Goal: Task Accomplishment & Management: Complete application form

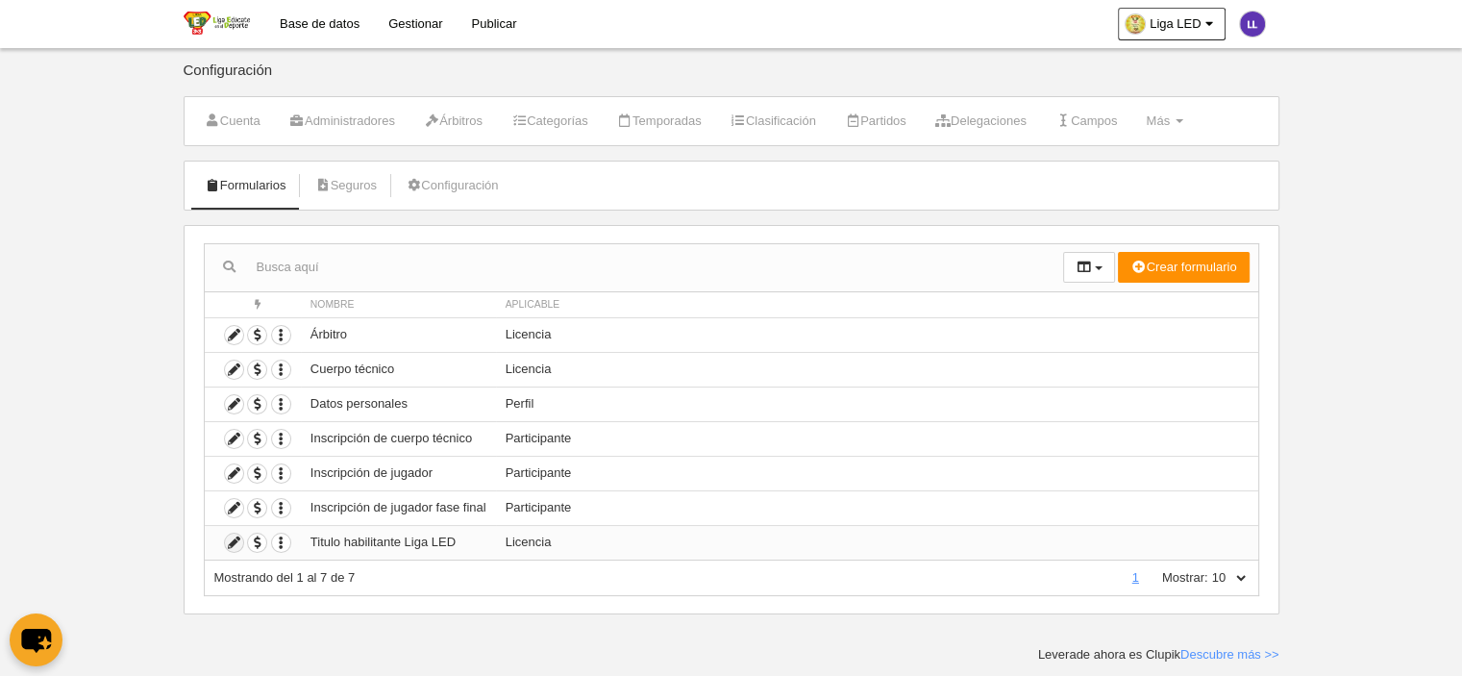
click at [224, 536] on link at bounding box center [234, 542] width 20 height 20
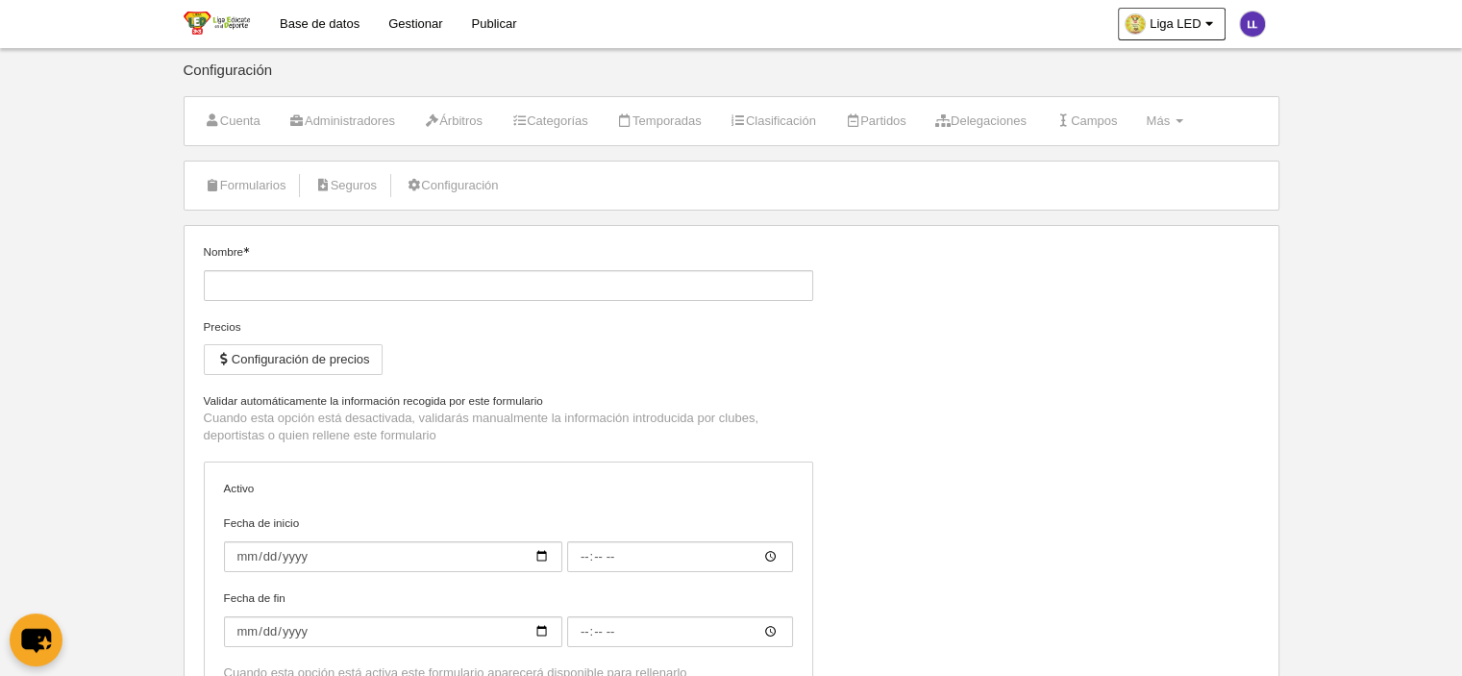
type input "Titulo habilitante Liga LED"
checkbox input "true"
type input "[DATE]"
type input "00:00"
type input "[DATE]"
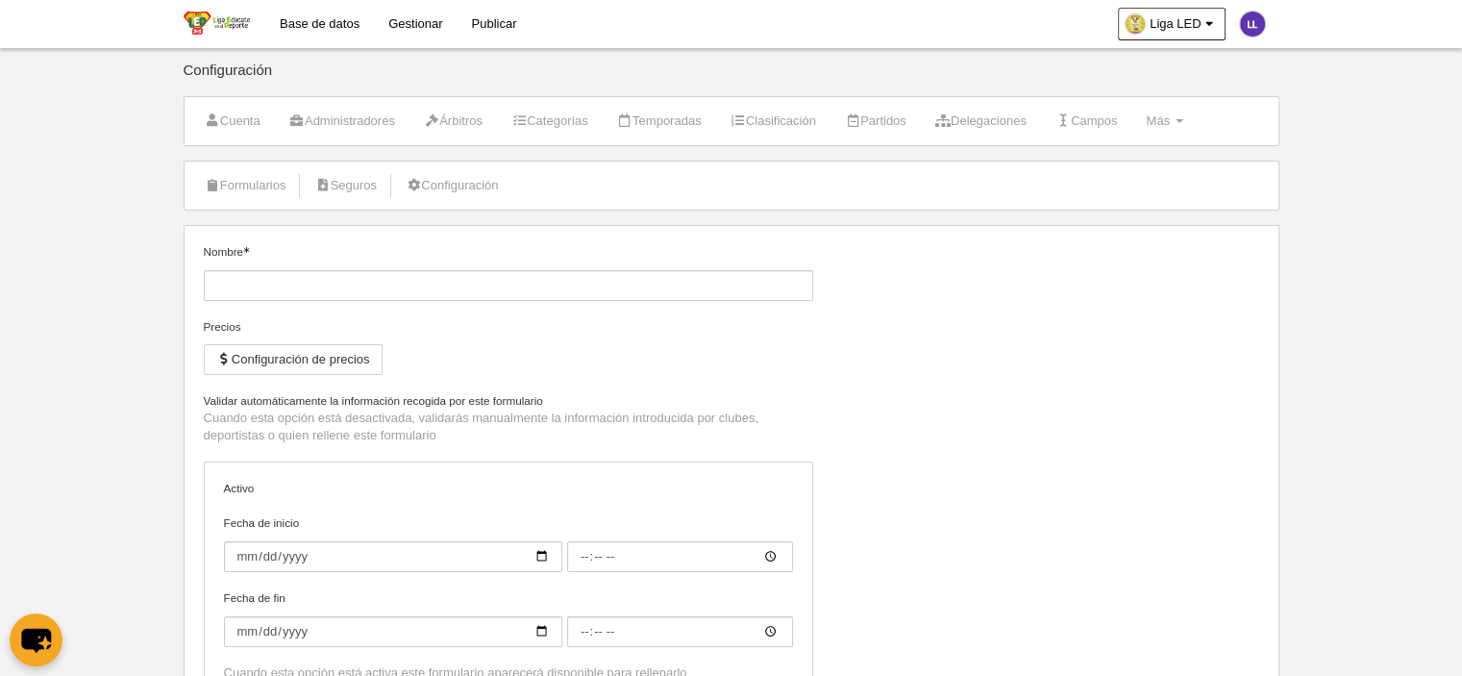
type input "00:00"
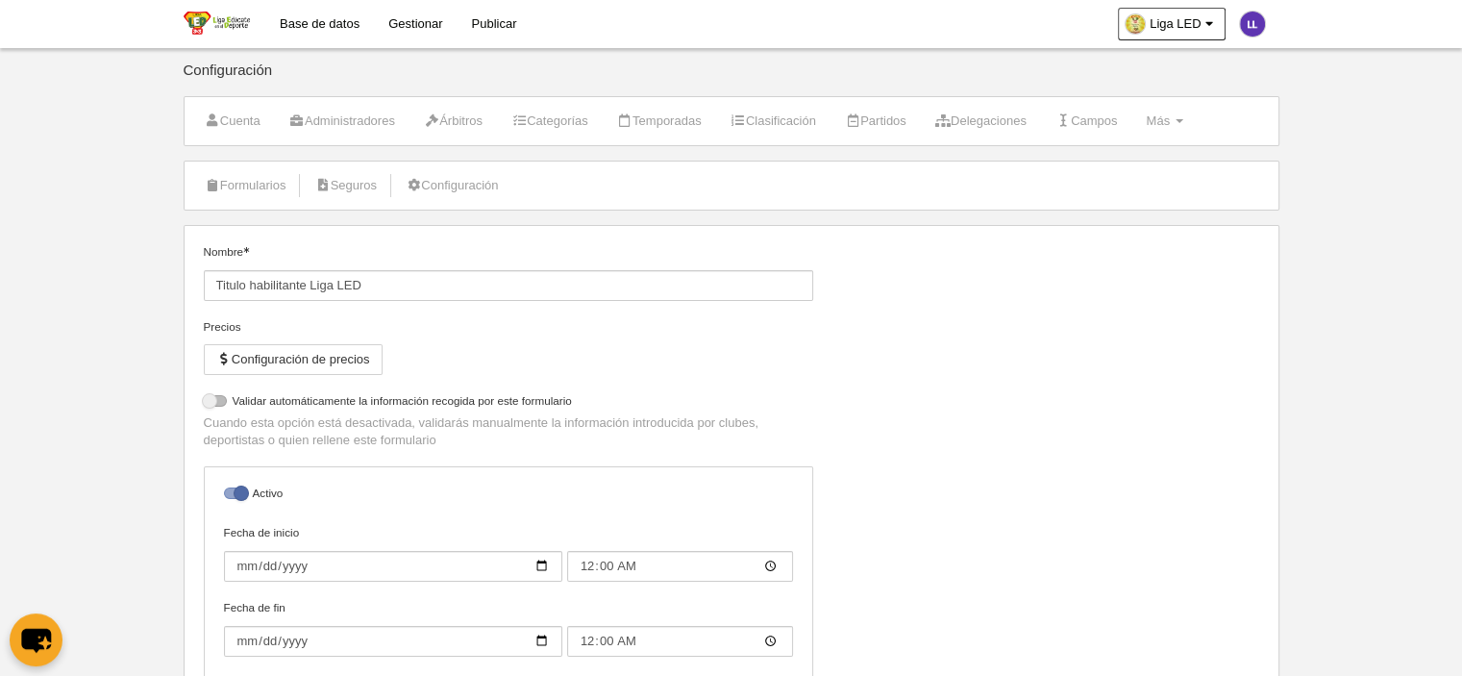
select select "selected"
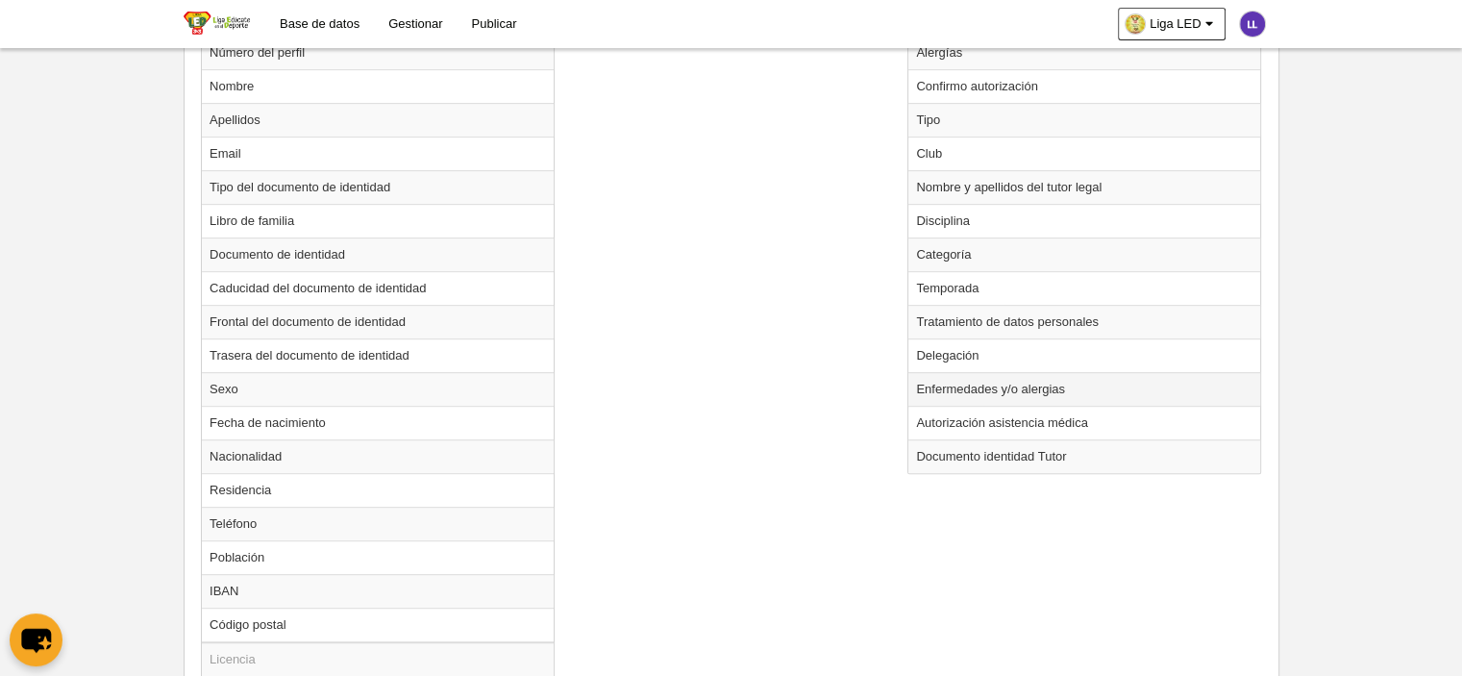
scroll to position [769, 0]
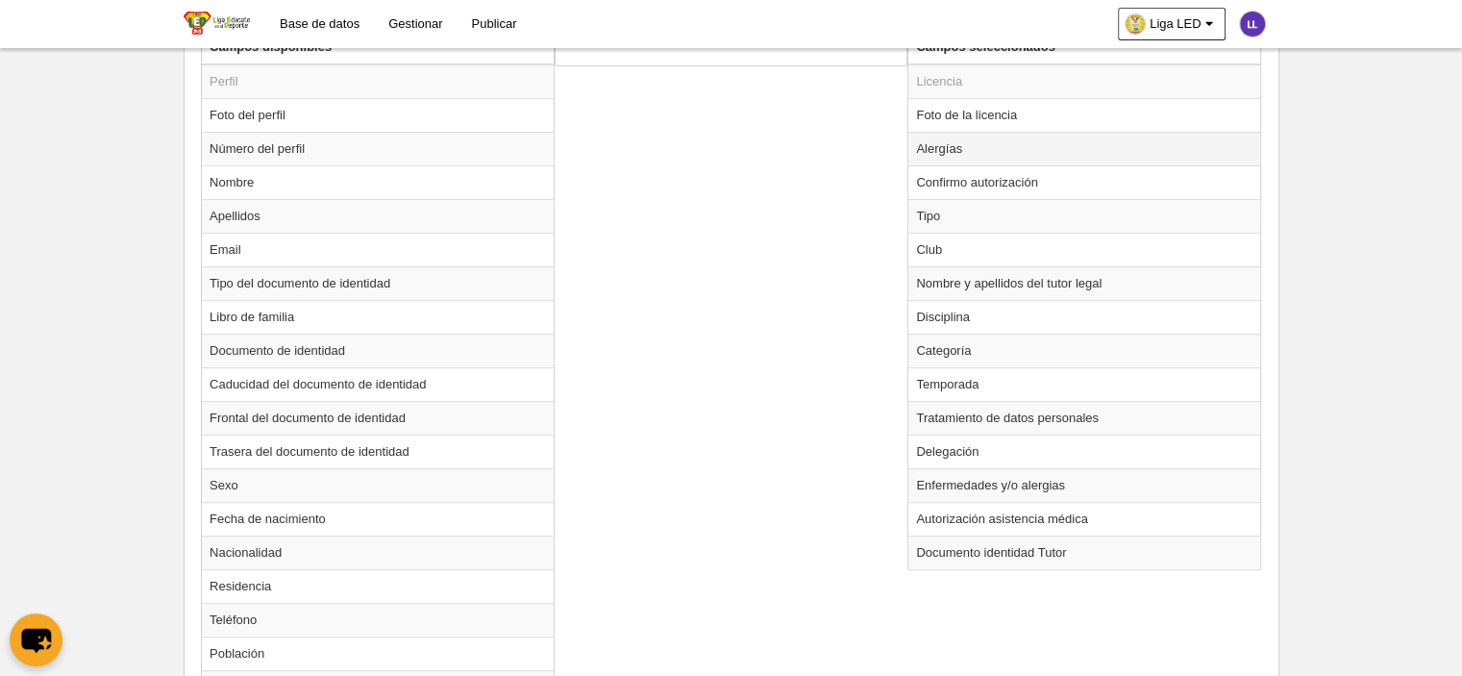
click at [944, 144] on td "Alergías" at bounding box center [1084, 149] width 352 height 34
radio input "true"
select select
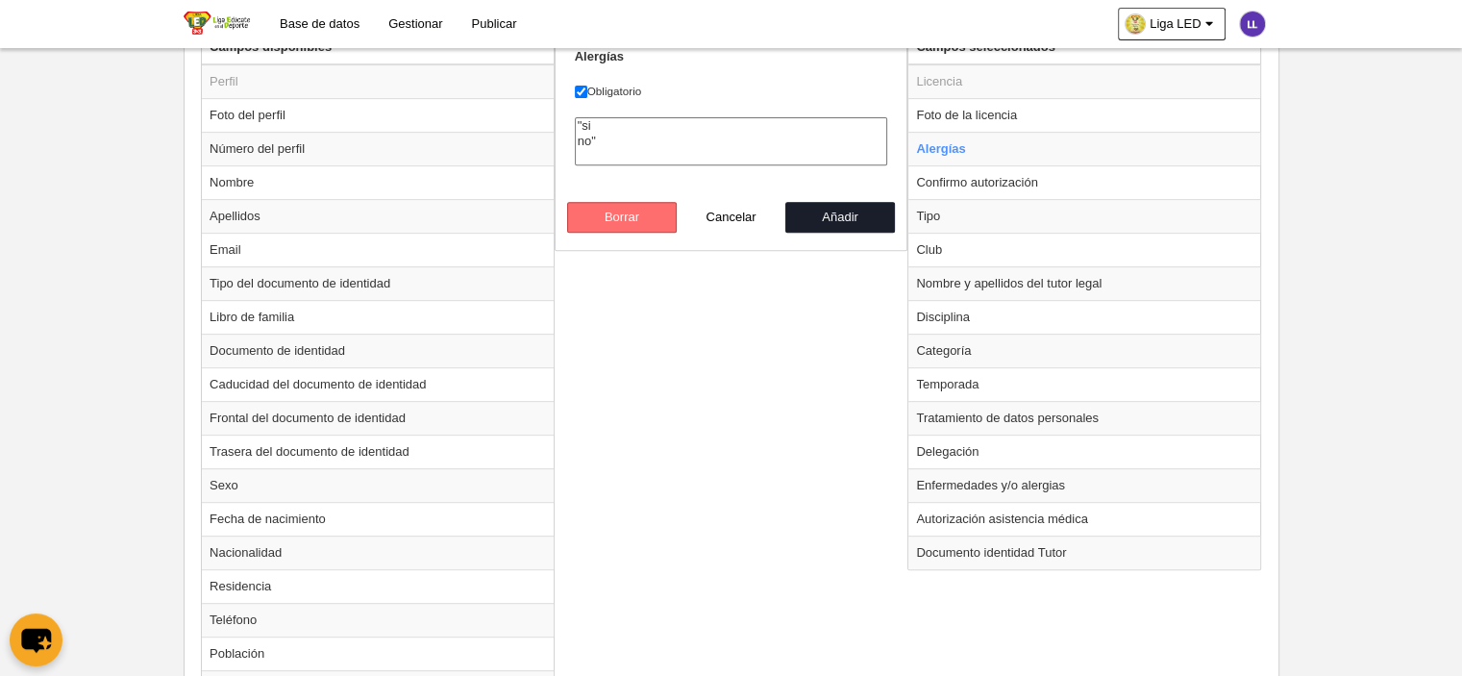
click at [648, 216] on button "Borrar" at bounding box center [622, 217] width 110 height 31
radio input "false"
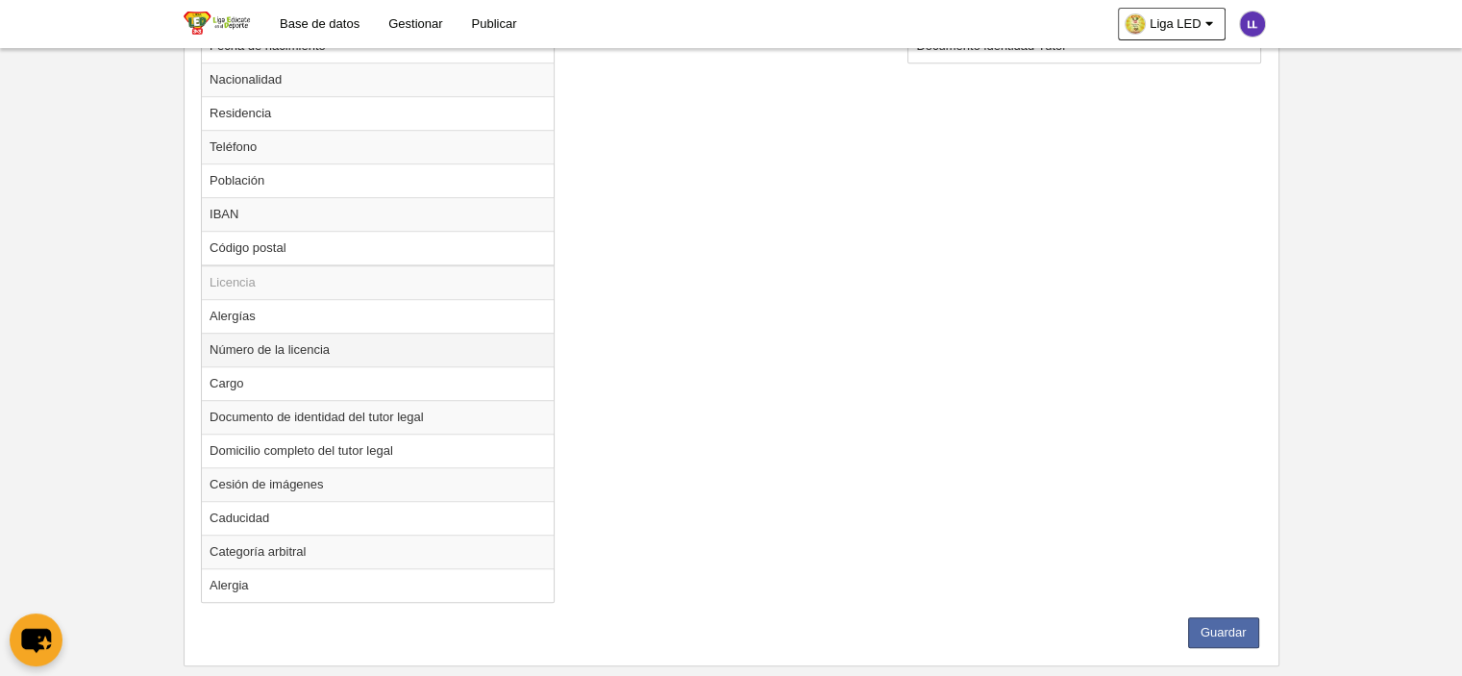
scroll to position [1249, 0]
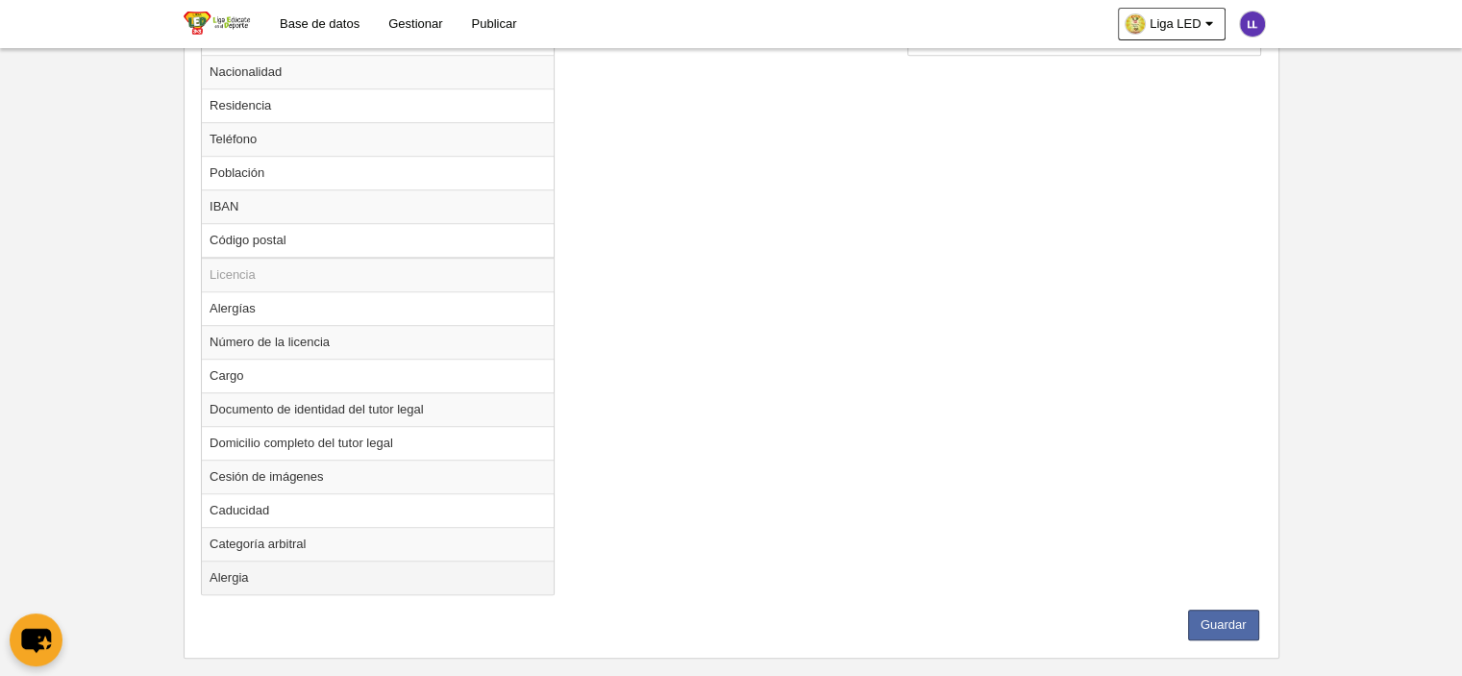
click at [222, 568] on td "Alergia" at bounding box center [378, 577] width 352 height 34
radio input "true"
select select
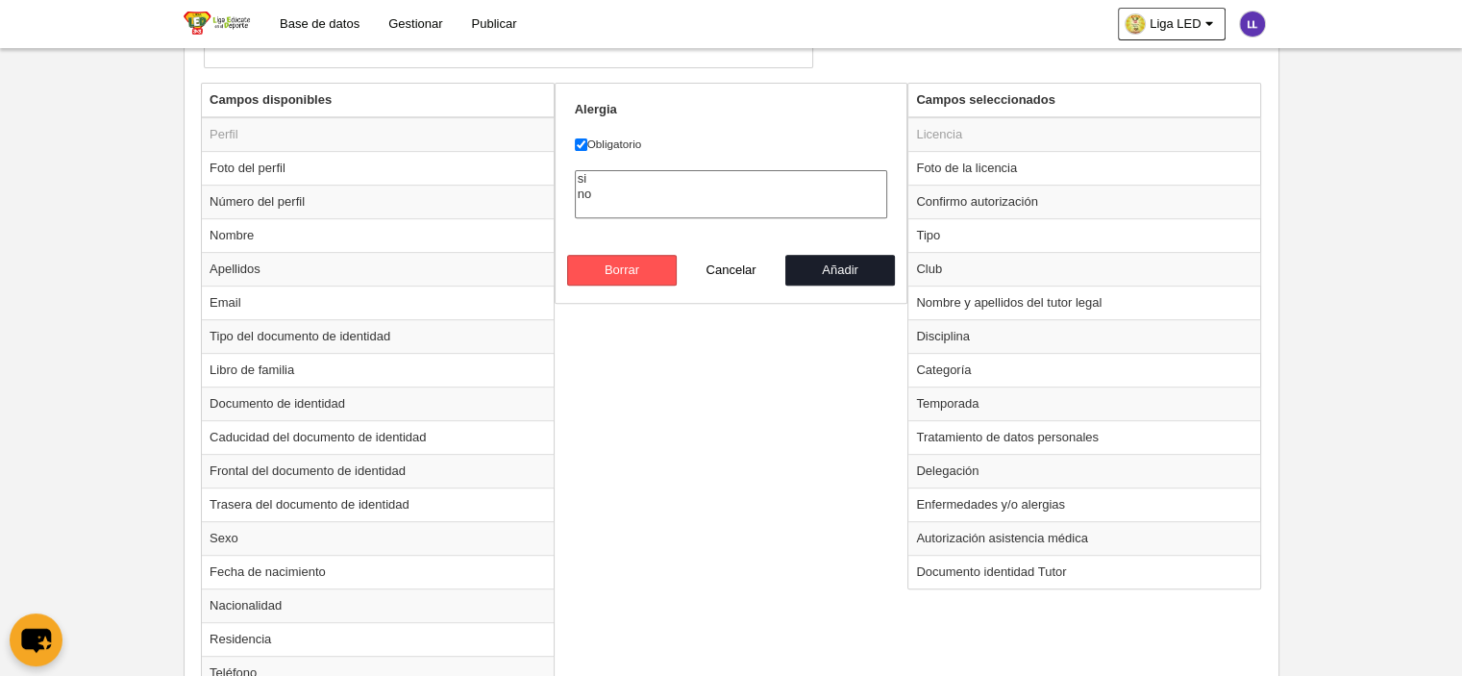
scroll to position [673, 0]
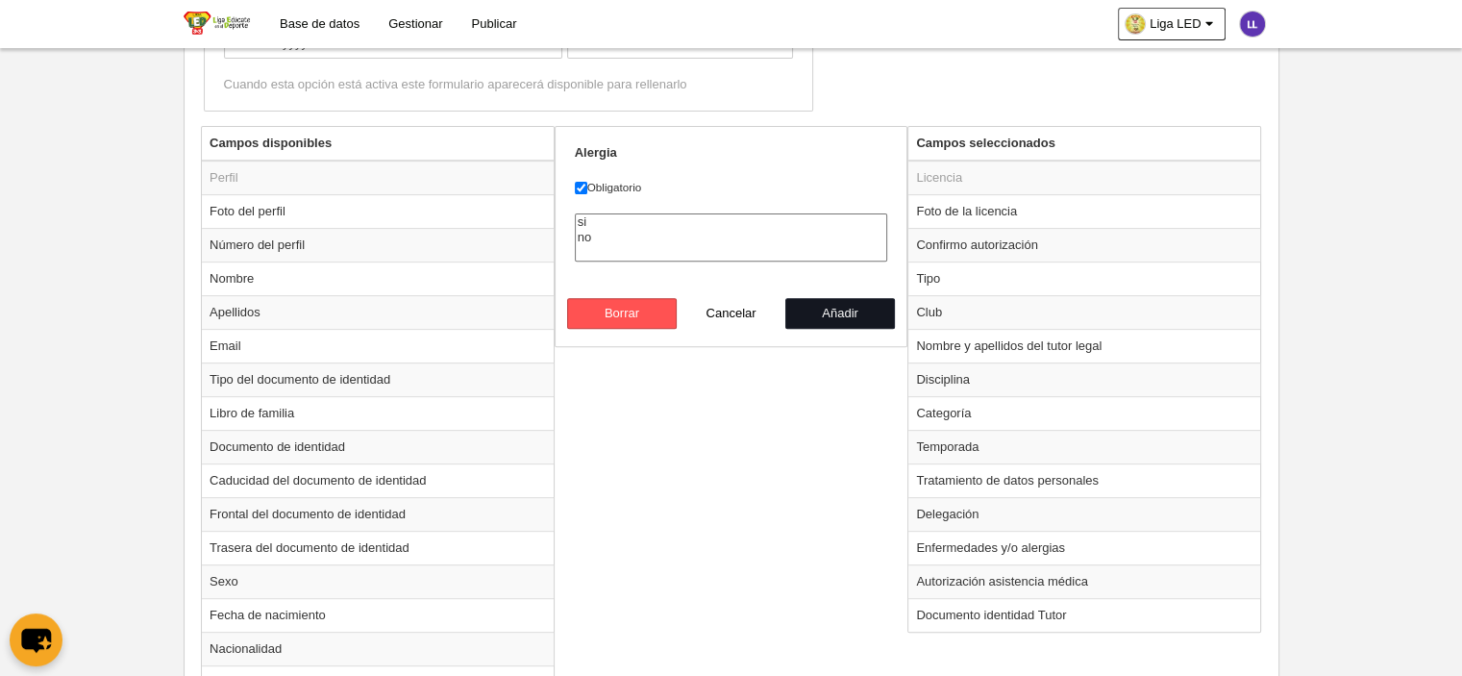
click at [823, 316] on button "Añadir" at bounding box center [840, 313] width 110 height 31
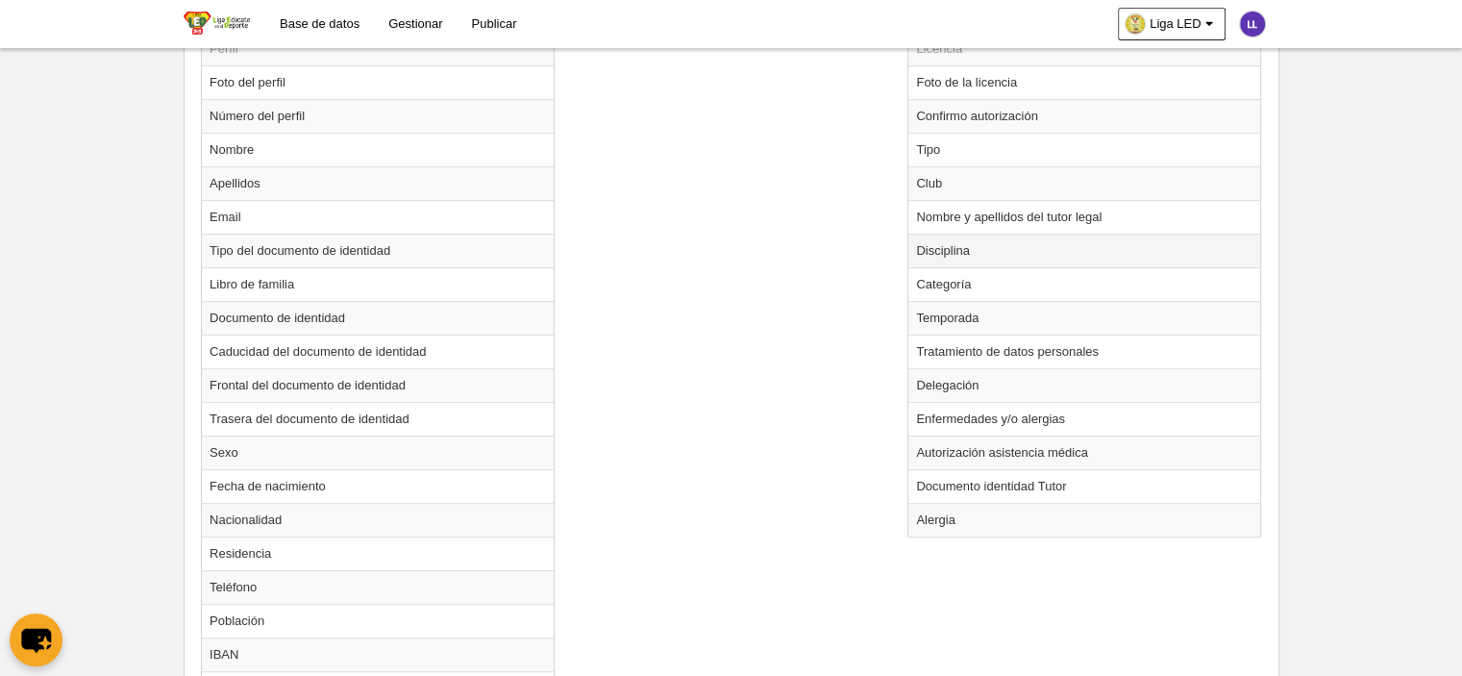
scroll to position [769, 0]
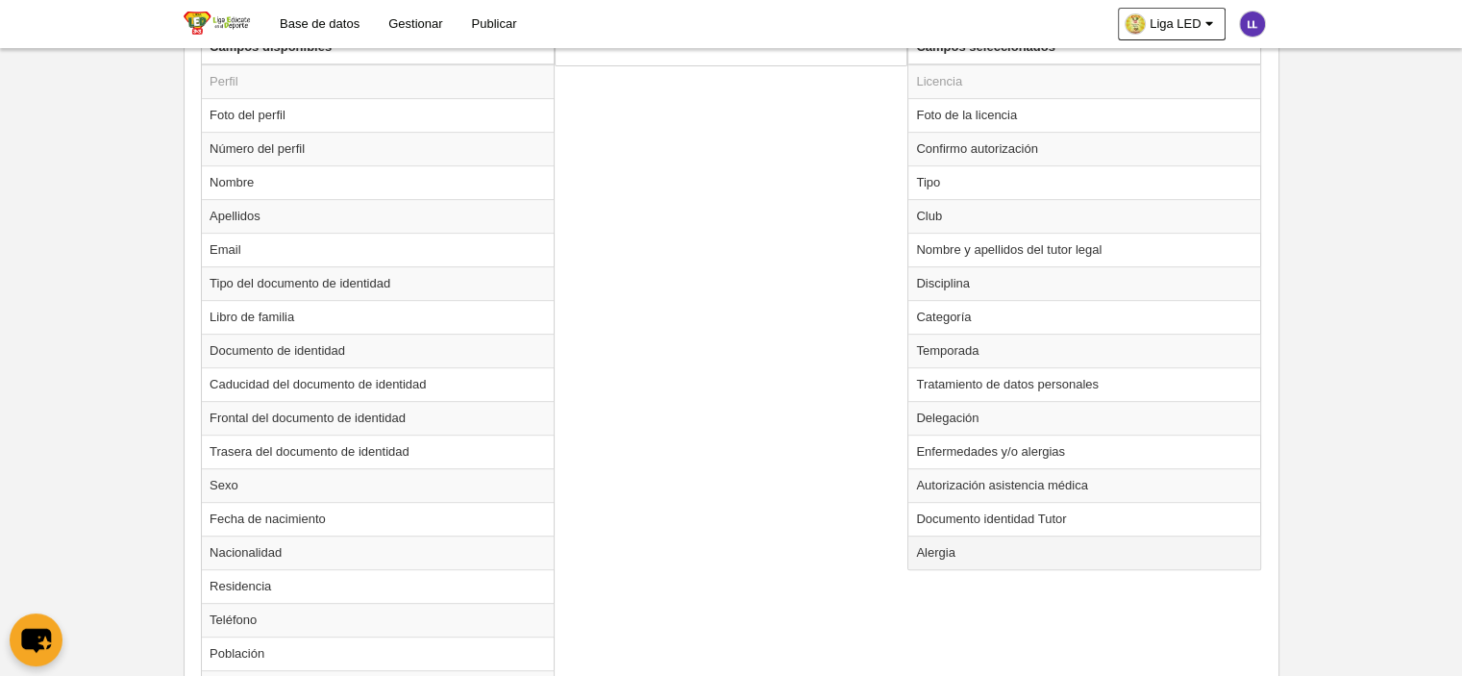
click at [937, 548] on td "Alergia" at bounding box center [1084, 552] width 352 height 34
radio input "true"
select select
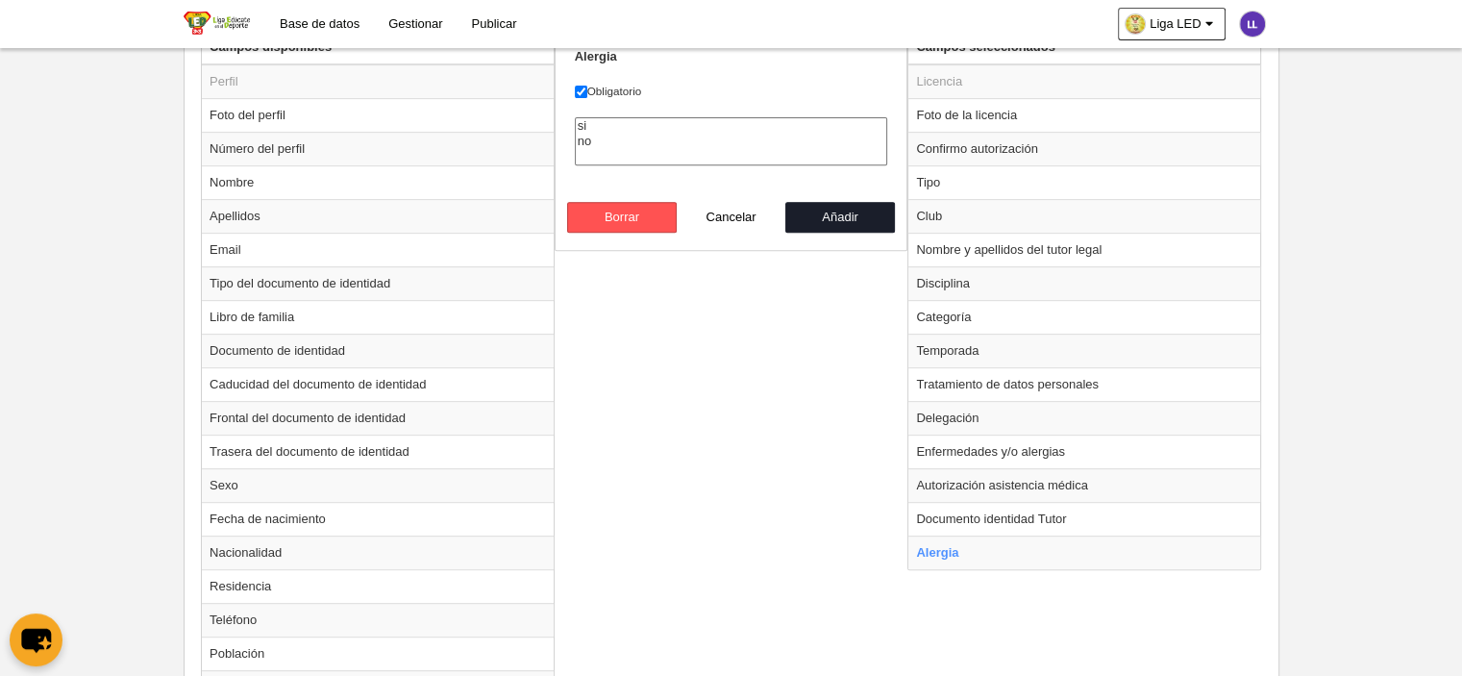
click at [727, 346] on div "Campos disponibles Perfil Foto del perfil Número del perfil Nombre Apellidos Em…" at bounding box center [731, 543] width 1070 height 1026
click at [769, 430] on div "Campos disponibles Perfil Foto del perfil Número del perfil Nombre Apellidos Em…" at bounding box center [731, 543] width 1070 height 1026
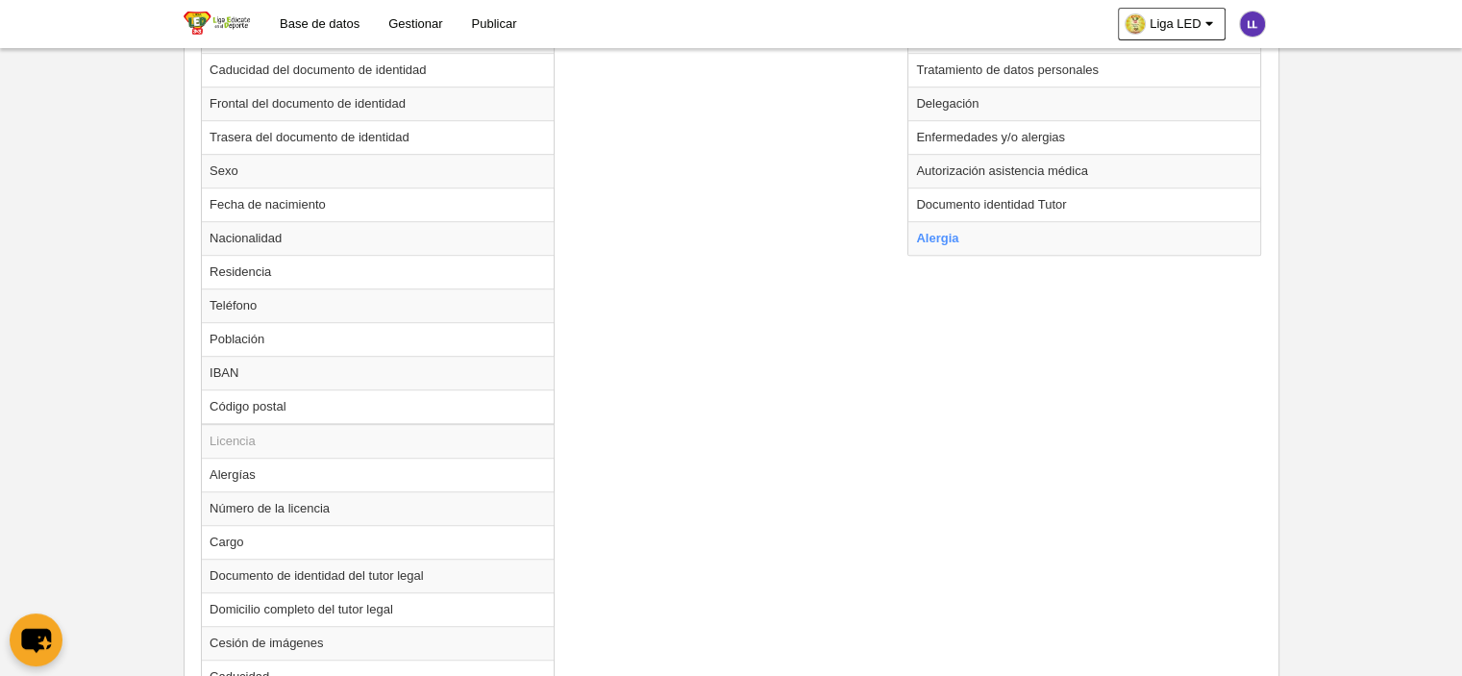
scroll to position [1238, 0]
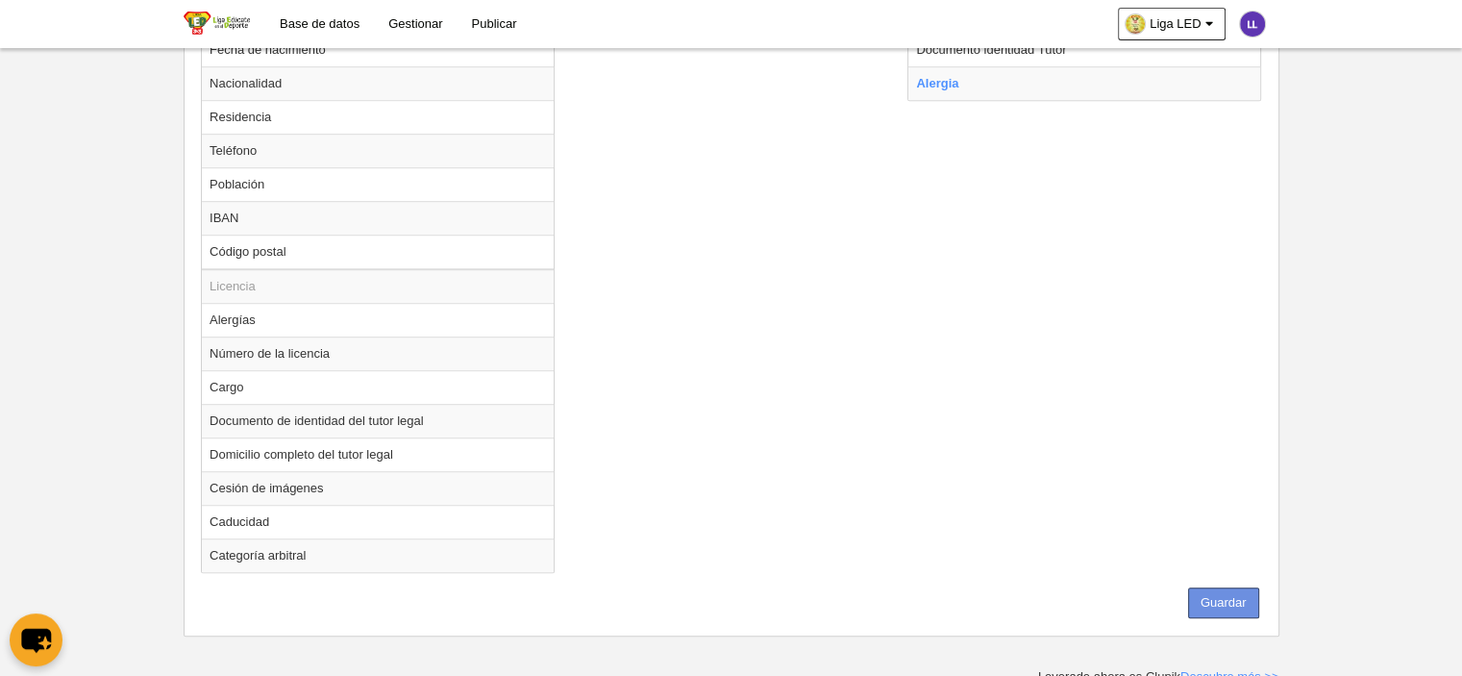
click at [1239, 594] on button "Guardar" at bounding box center [1223, 602] width 71 height 31
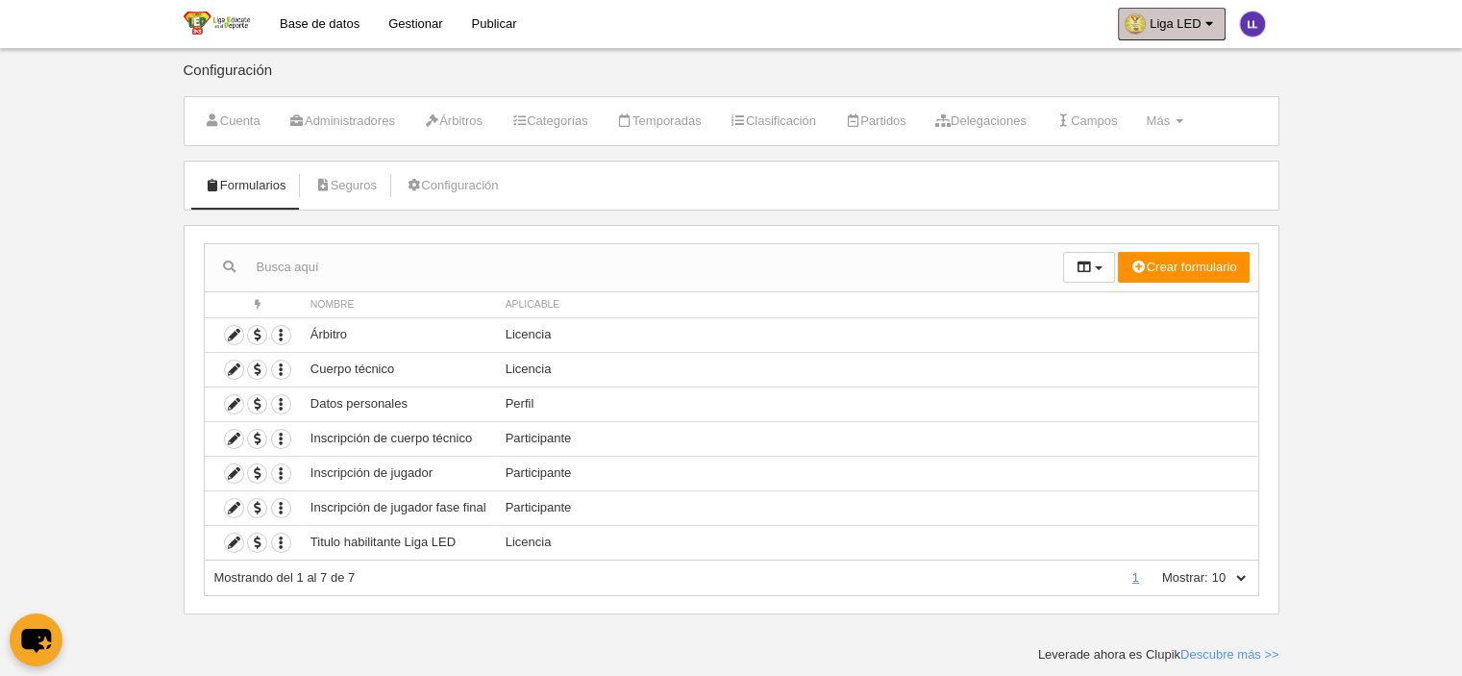
click at [1162, 31] on span "Liga LED" at bounding box center [1174, 23] width 51 height 19
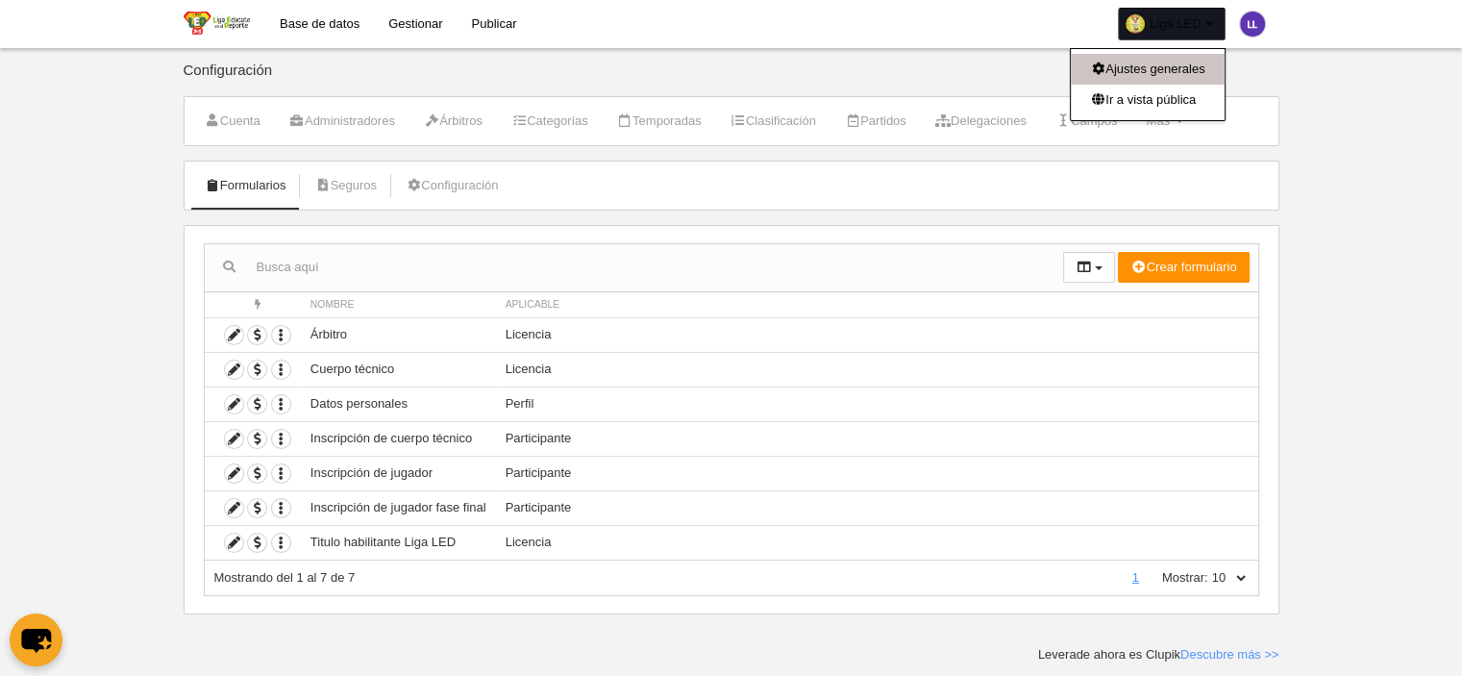
click at [1138, 72] on link "Ajustes generales" at bounding box center [1148, 69] width 154 height 31
